Goal: Information Seeking & Learning: Learn about a topic

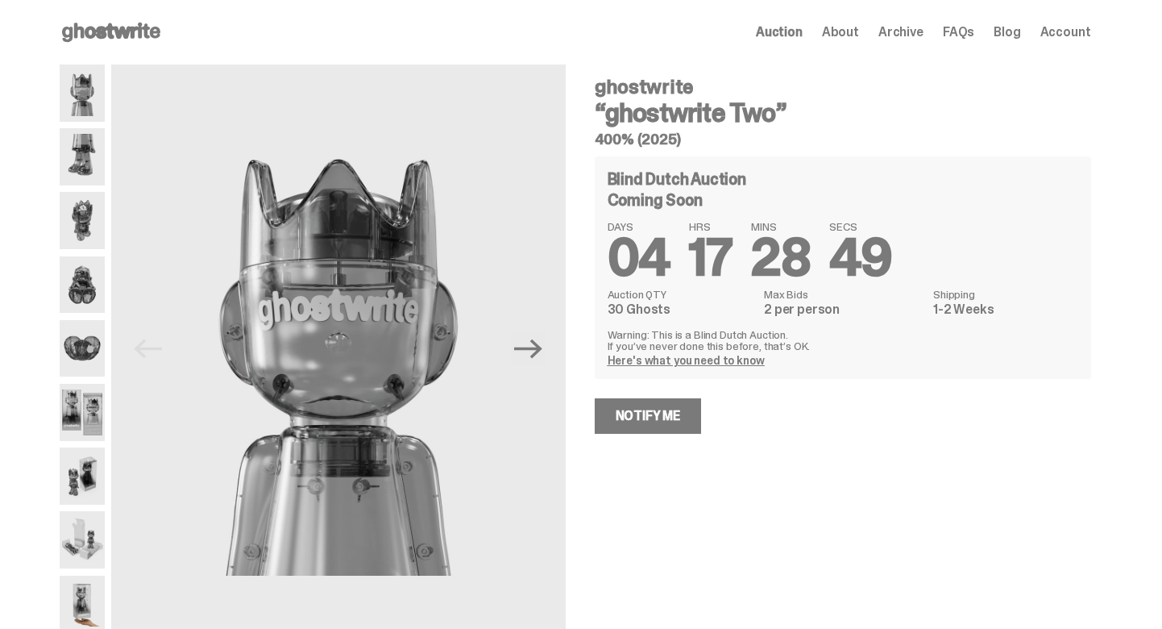
click at [100, 164] on img at bounding box center [83, 156] width 46 height 57
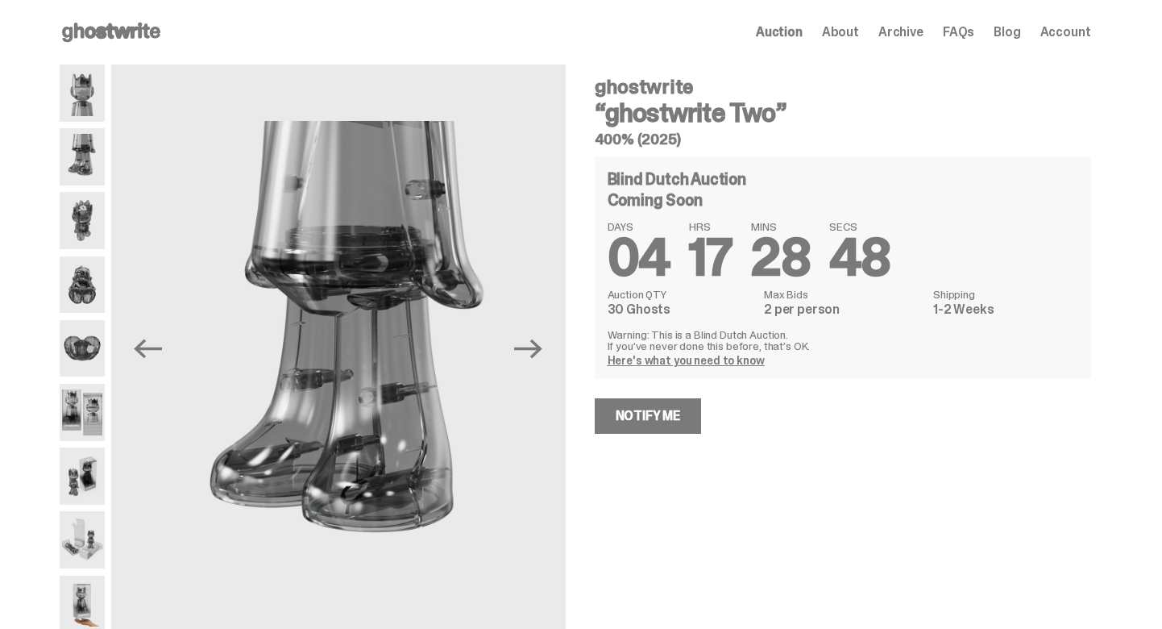
click at [89, 224] on img at bounding box center [83, 220] width 46 height 57
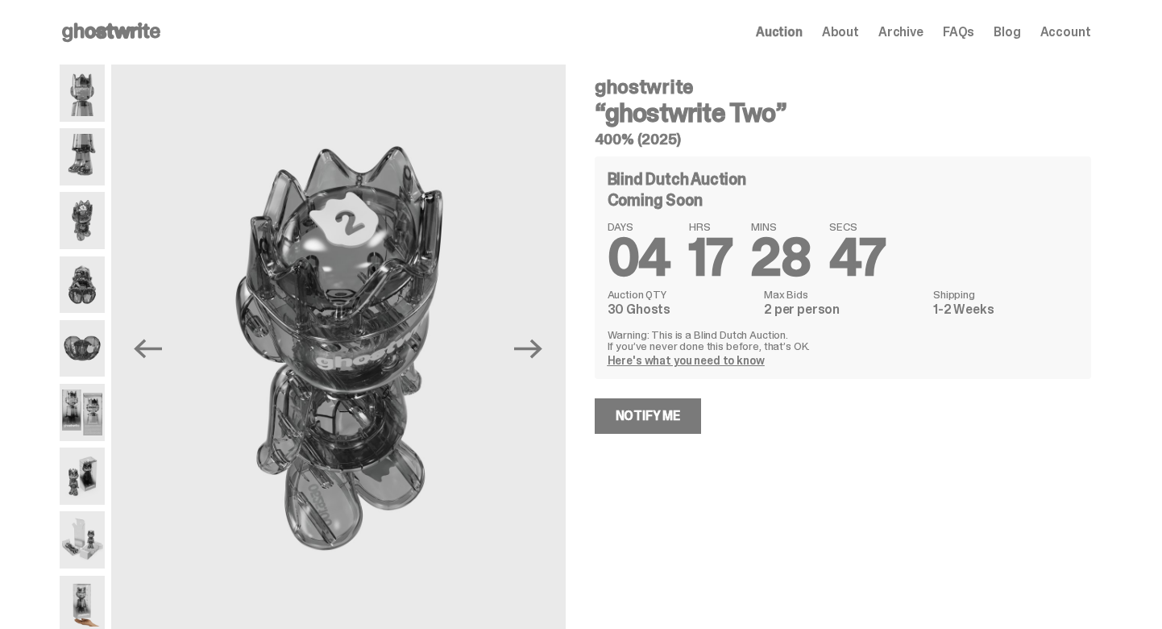
click at [87, 286] on img at bounding box center [83, 284] width 46 height 57
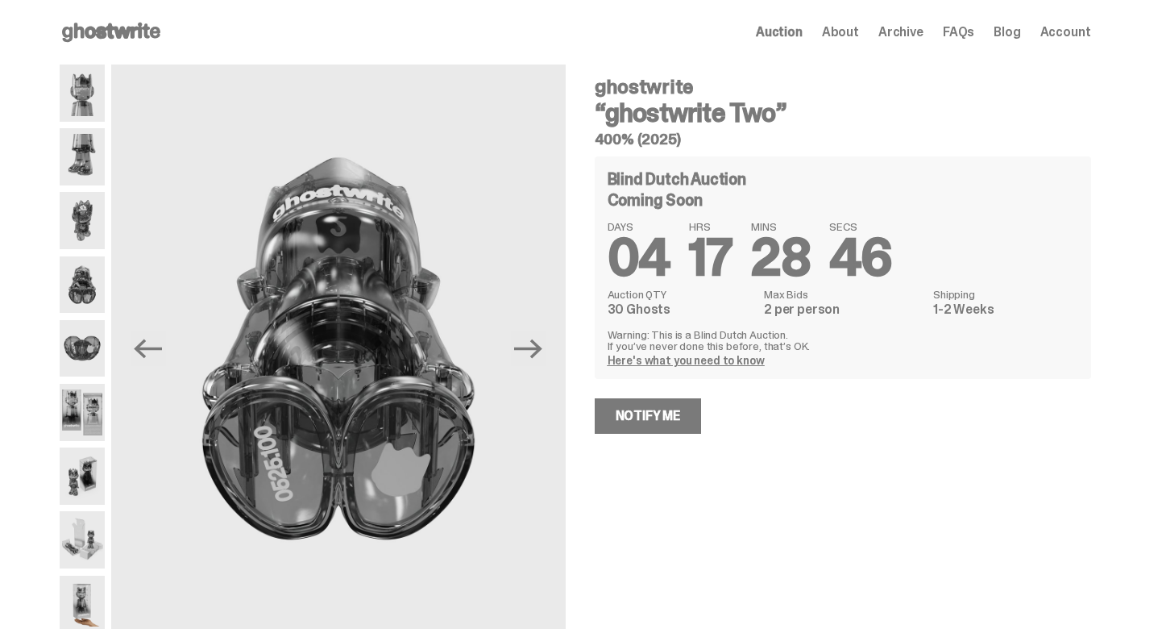
click at [90, 341] on img at bounding box center [83, 348] width 46 height 57
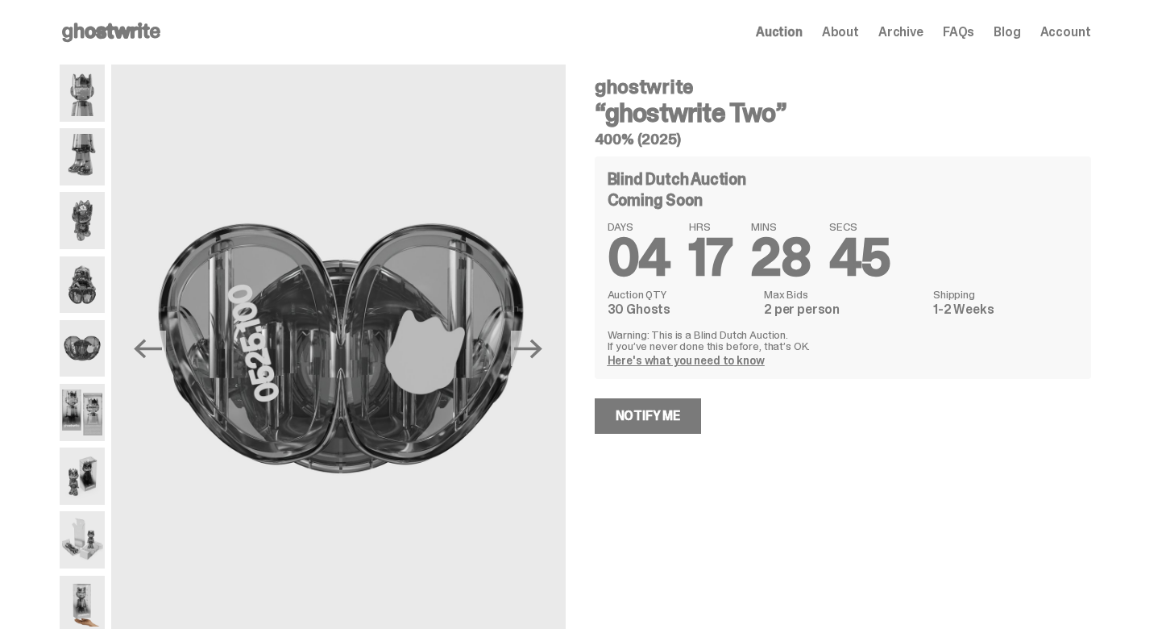
click at [94, 403] on img at bounding box center [83, 412] width 46 height 57
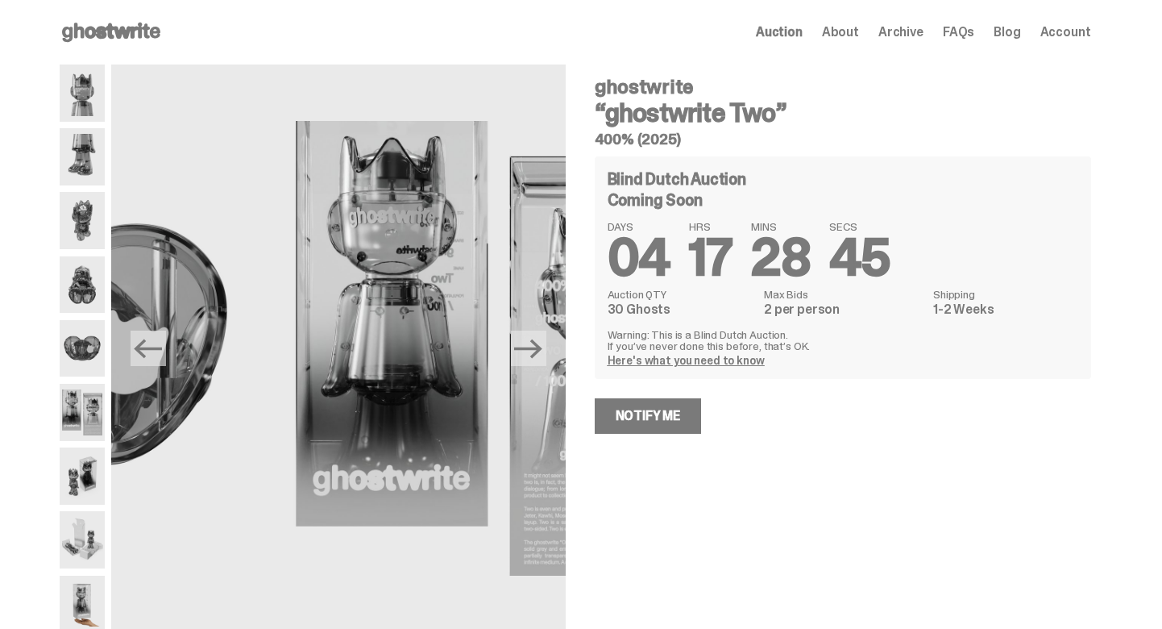
scroll to position [53, 0]
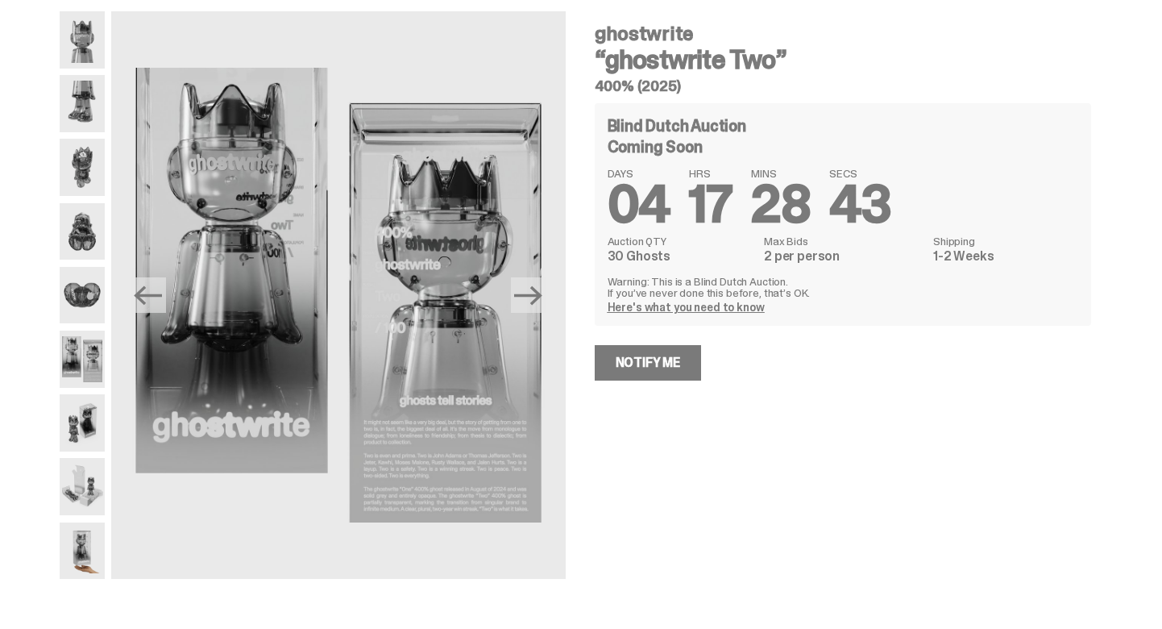
click at [94, 403] on img at bounding box center [83, 422] width 46 height 57
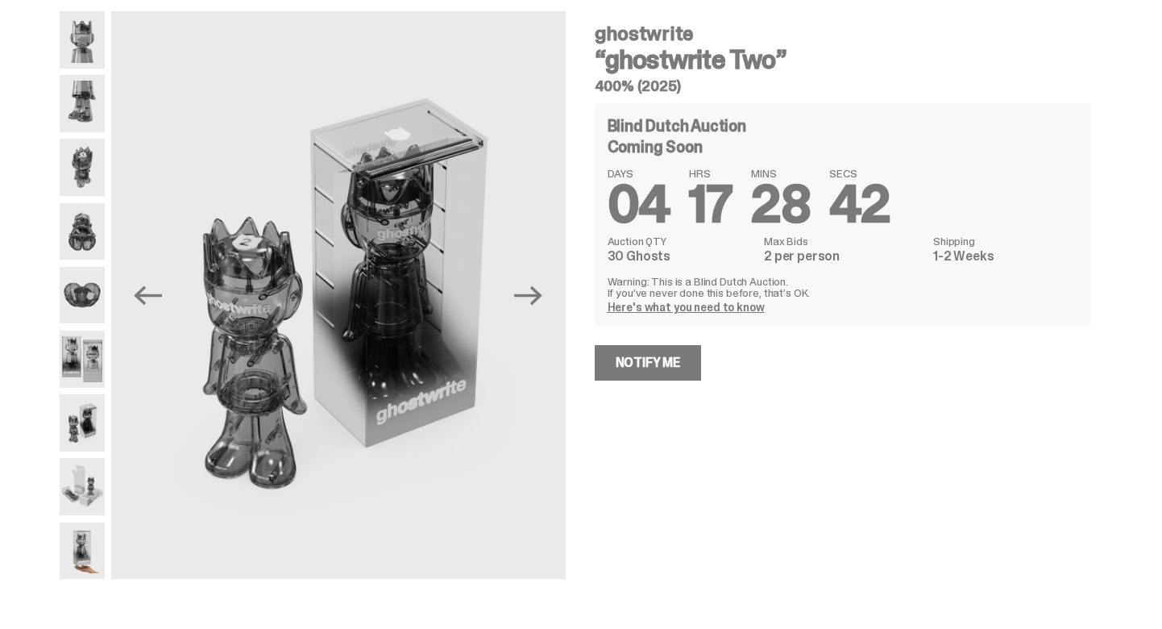
click at [93, 494] on img at bounding box center [83, 486] width 46 height 57
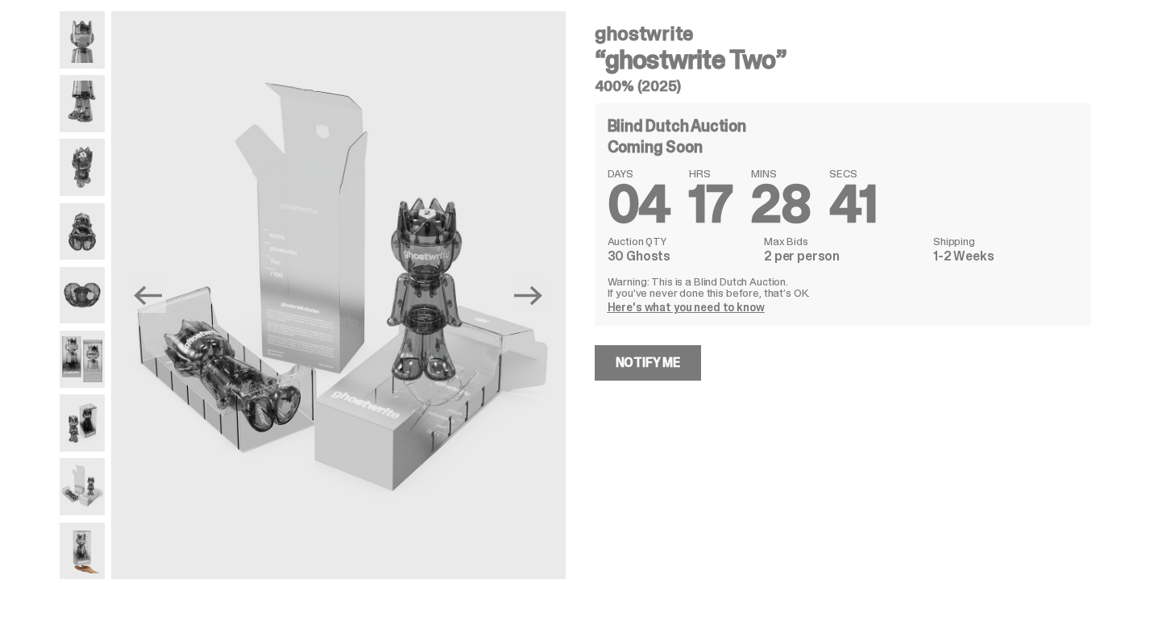
click at [92, 555] on img at bounding box center [83, 550] width 46 height 57
